Goal: Check status

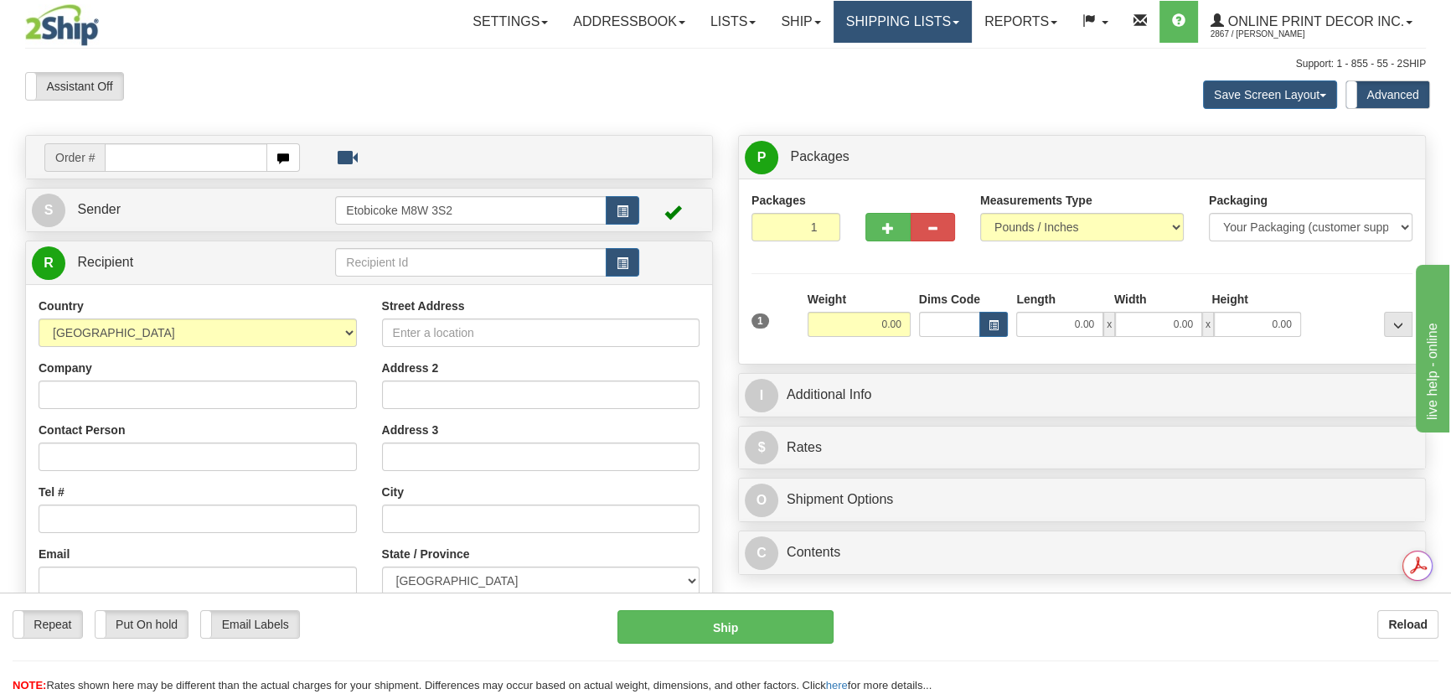
click at [926, 23] on link "Shipping lists" at bounding box center [903, 22] width 138 height 42
click at [950, 18] on link "Shipping lists" at bounding box center [903, 22] width 138 height 42
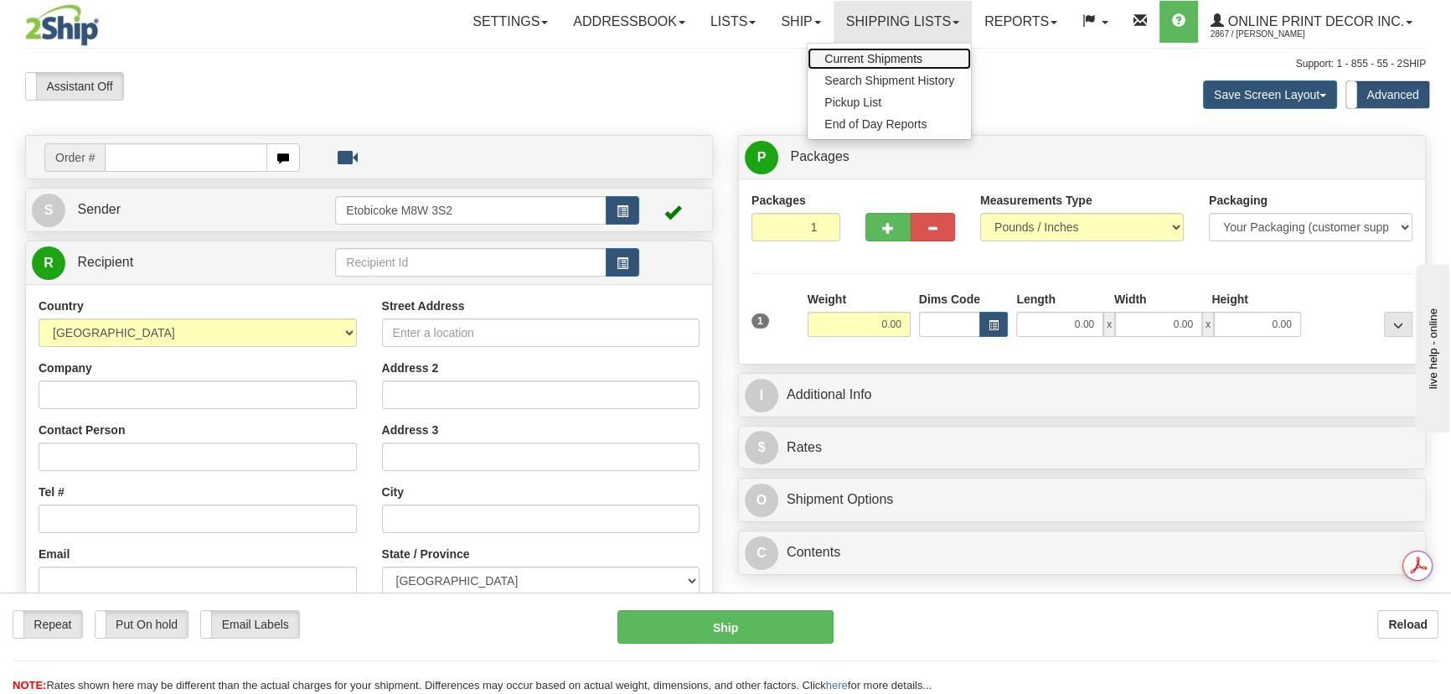
click at [929, 57] on link "Current Shipments" at bounding box center [889, 59] width 163 height 22
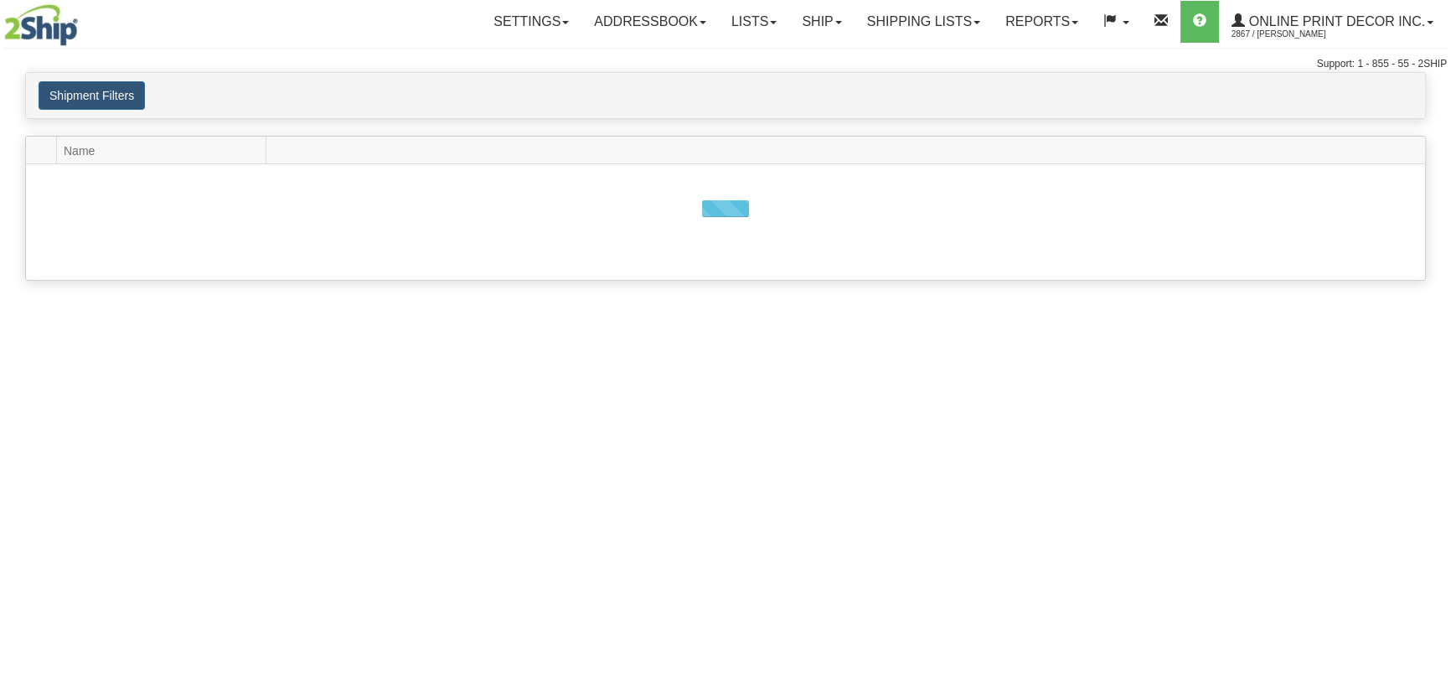
click at [927, 22] on link "Shipping lists" at bounding box center [924, 22] width 138 height 42
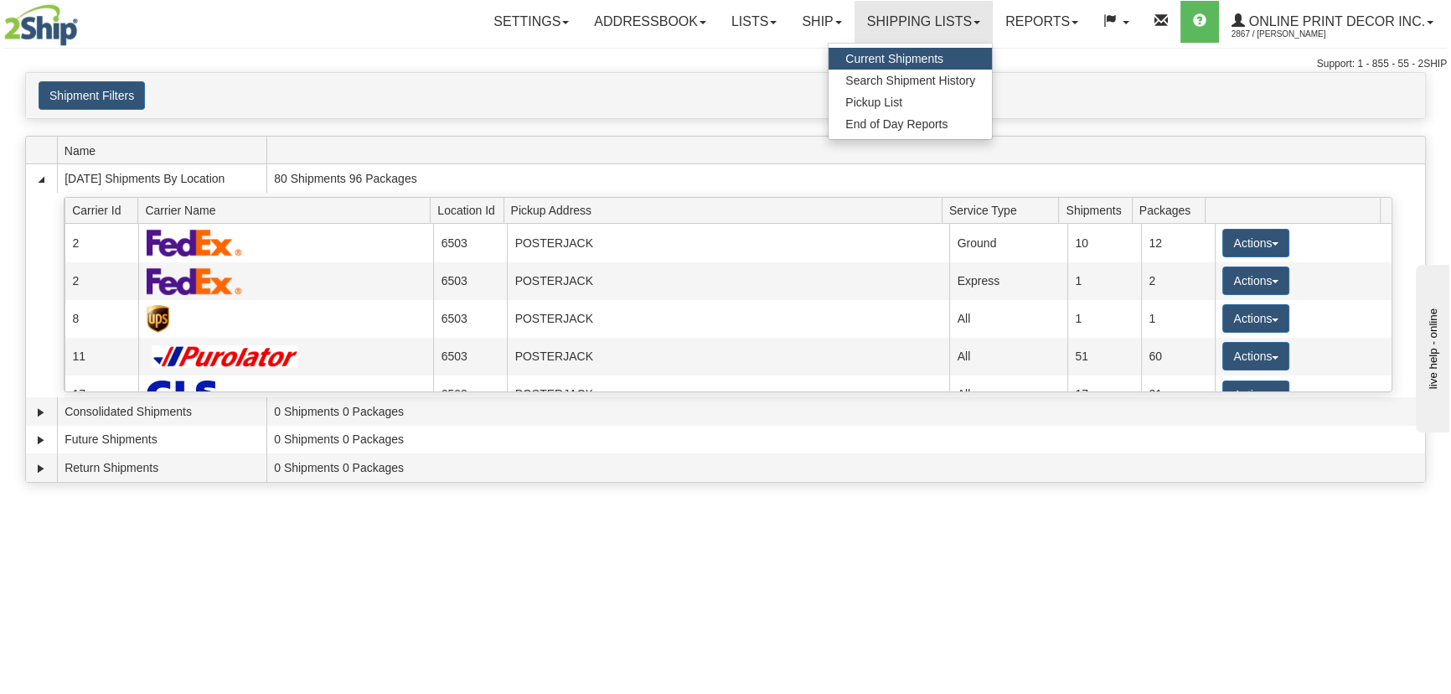
click at [420, 60] on div "Support: 1 - 855 - 55 - 2SHIP" at bounding box center [725, 64] width 1443 height 14
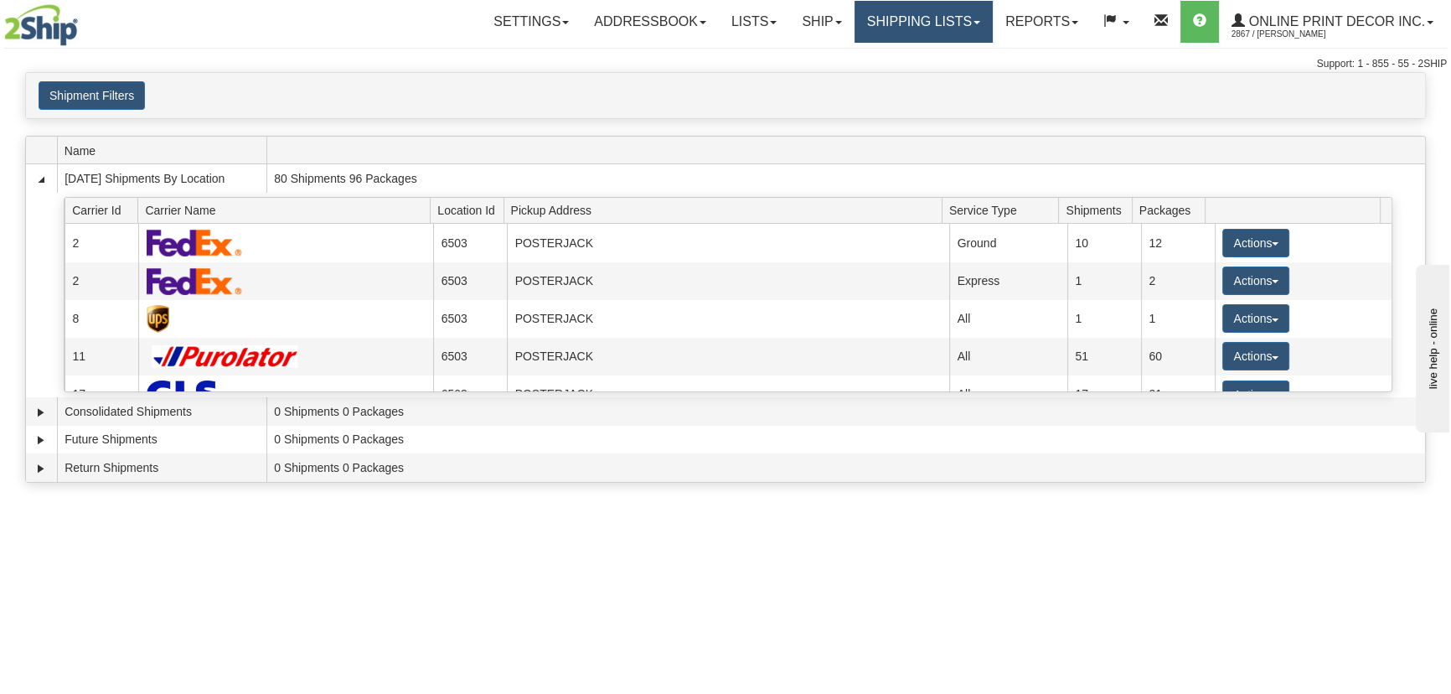
click at [905, 30] on link "Shipping lists" at bounding box center [924, 22] width 138 height 42
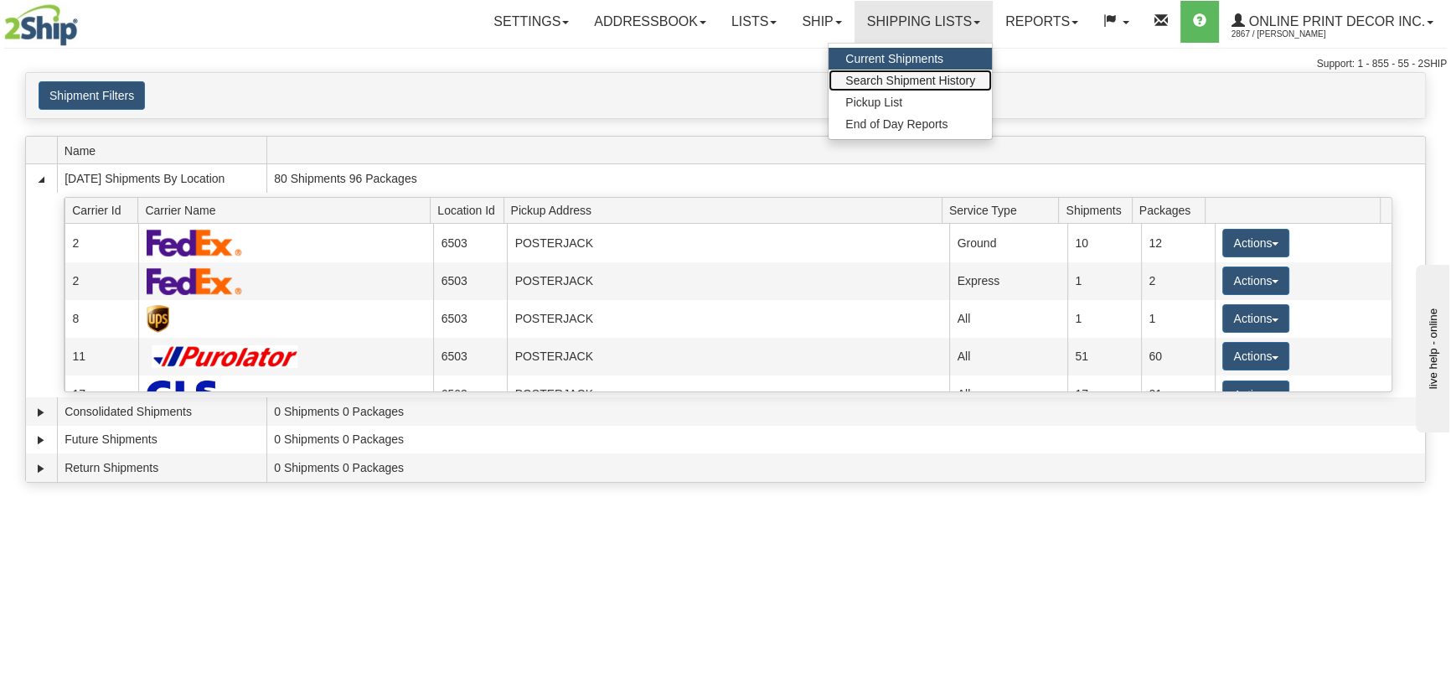
click at [898, 79] on span "Search Shipment History" at bounding box center [910, 80] width 130 height 13
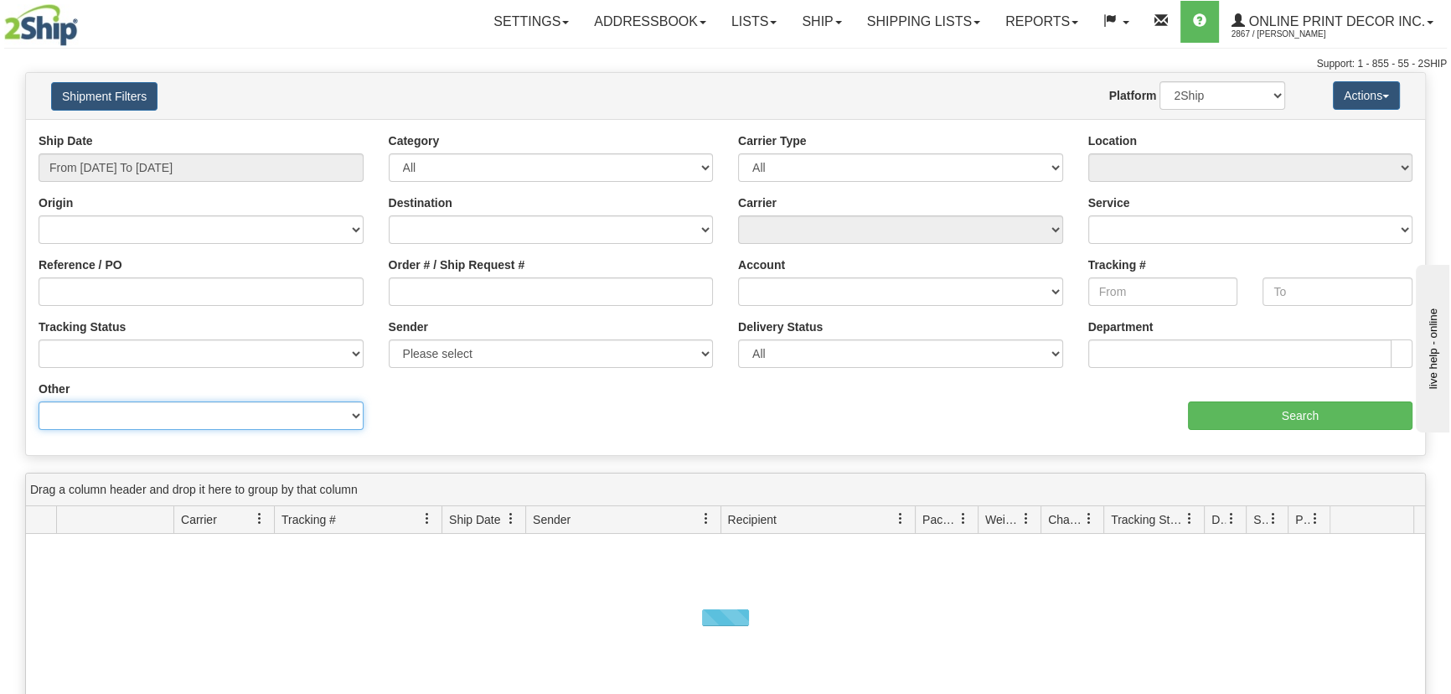
click at [104, 411] on select "Billing Account # Billing Type BOL # (LTL) Commodity Or Documents Consolidation…" at bounding box center [201, 415] width 325 height 28
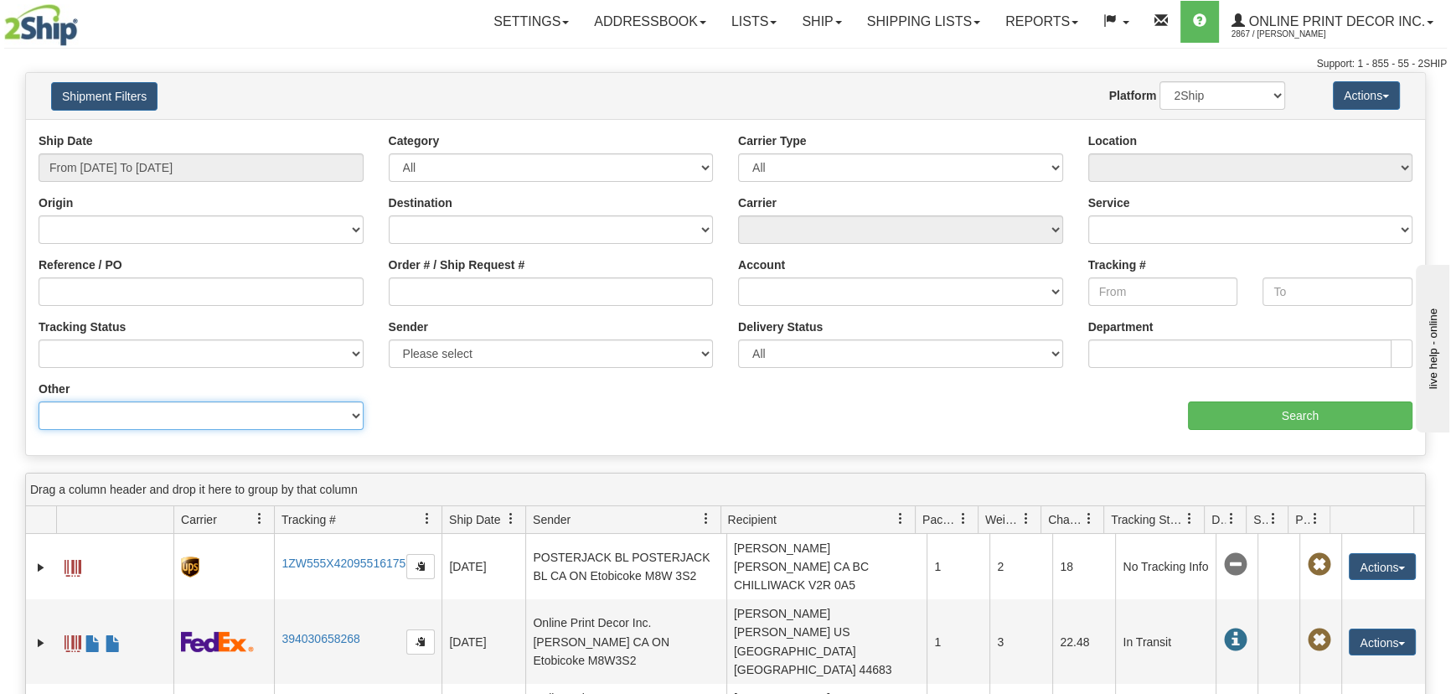
select select "Recipient_ZIP"
click at [39, 401] on select "Billing Account # Billing Type BOL # (LTL) Commodity Or Documents Consolidation…" at bounding box center [201, 415] width 325 height 28
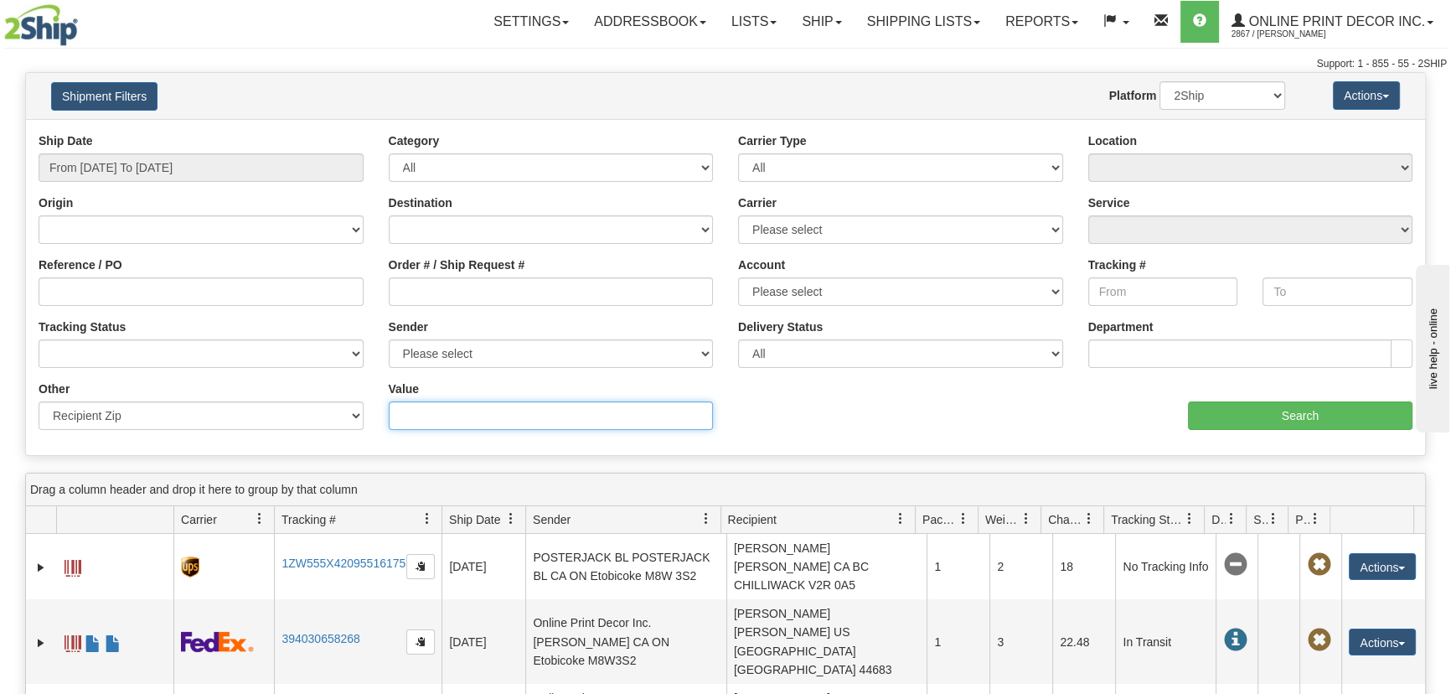
click at [432, 408] on input "Value" at bounding box center [551, 415] width 325 height 28
paste input "99156"
type input "99156"
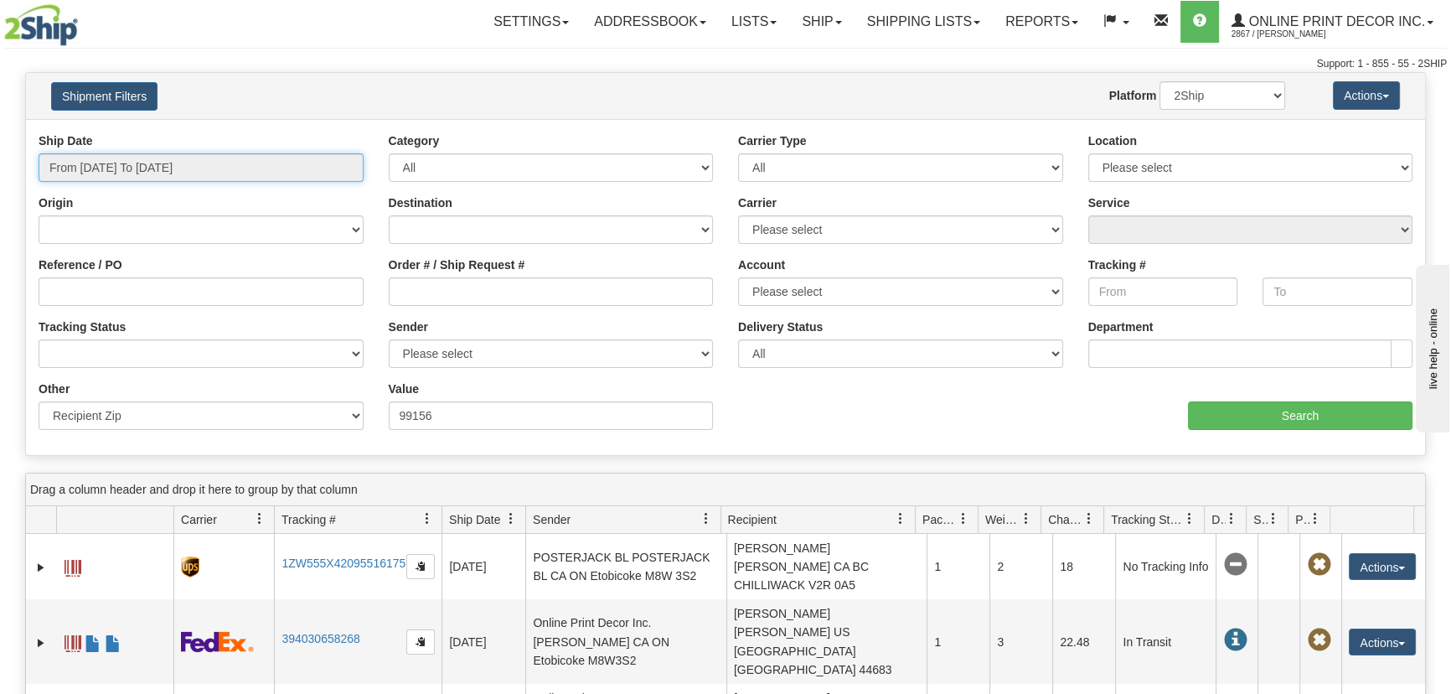
click at [183, 181] on input "From 10/08/2025 To 10/09/2025" at bounding box center [201, 167] width 325 height 28
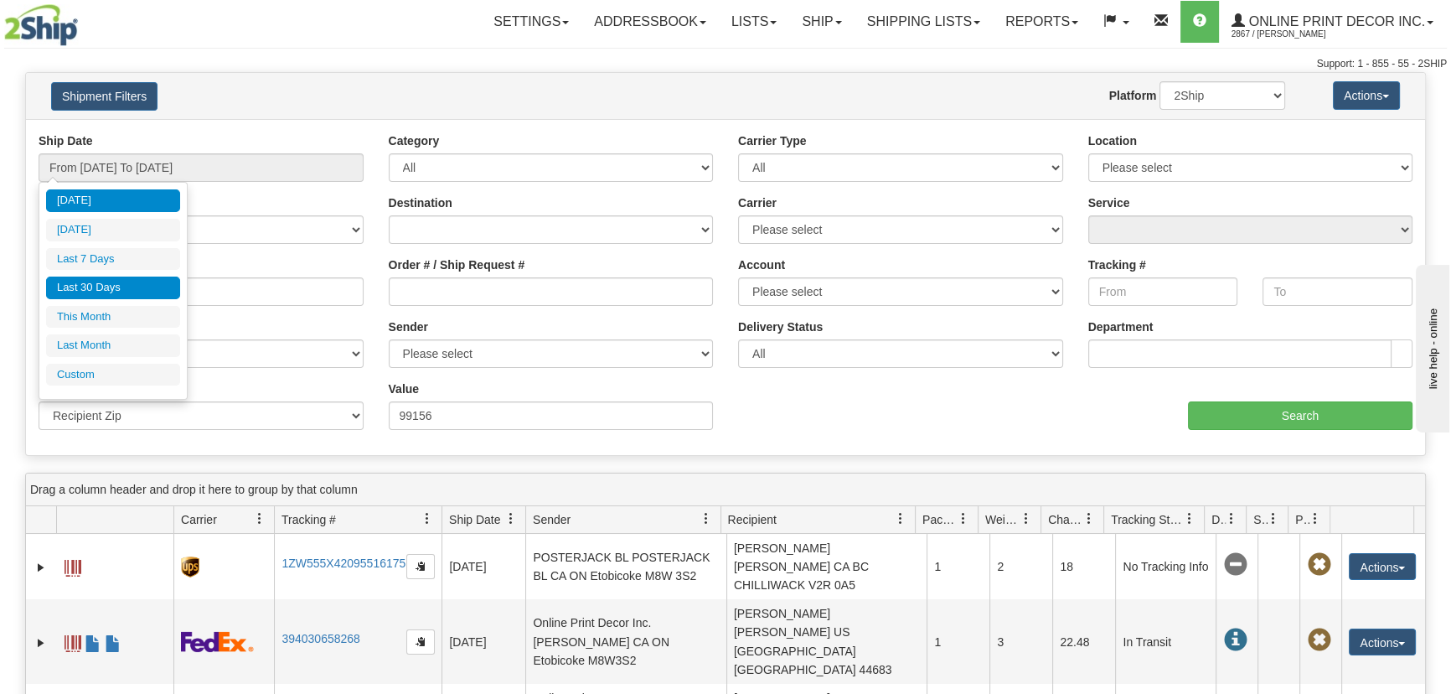
click at [106, 276] on li "Last 30 Days" at bounding box center [113, 287] width 134 height 23
type input "From 09/10/2025 To 10/09/2025"
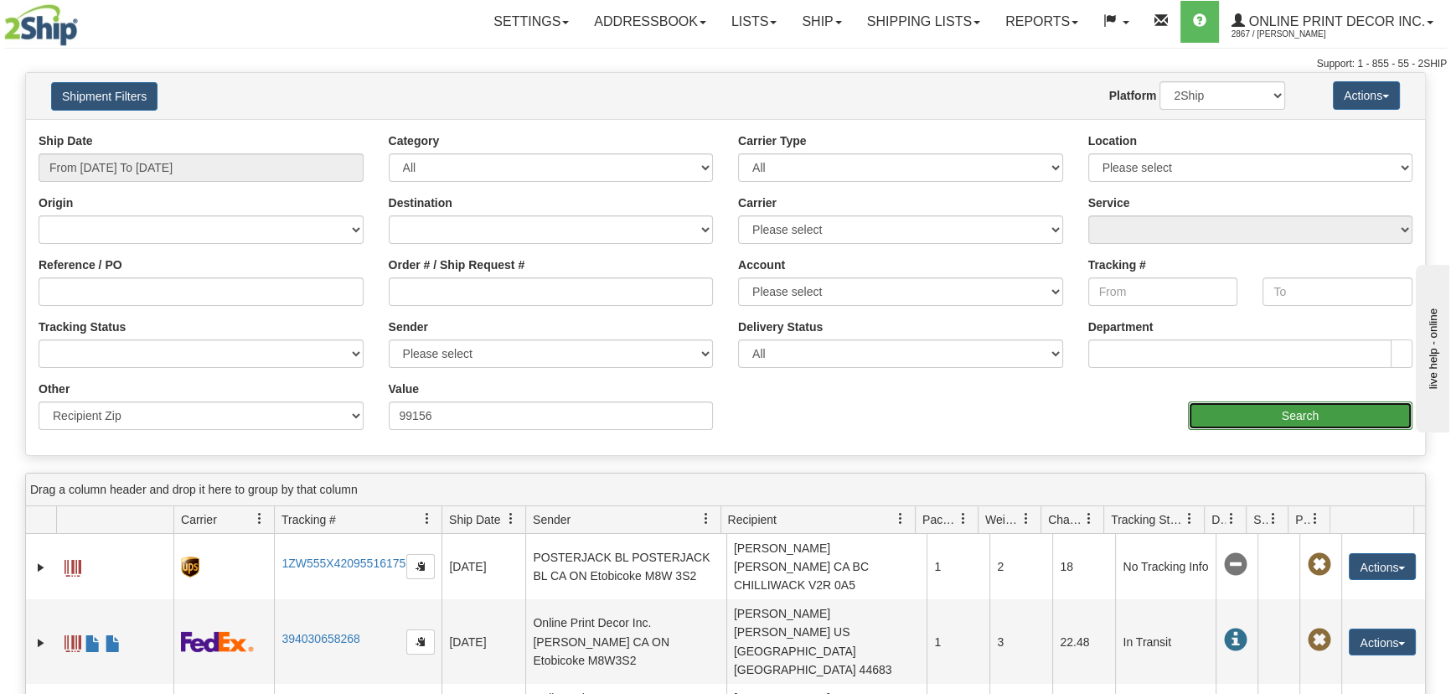
click at [1320, 410] on input "Search" at bounding box center [1300, 415] width 225 height 28
